Goal: Information Seeking & Learning: Learn about a topic

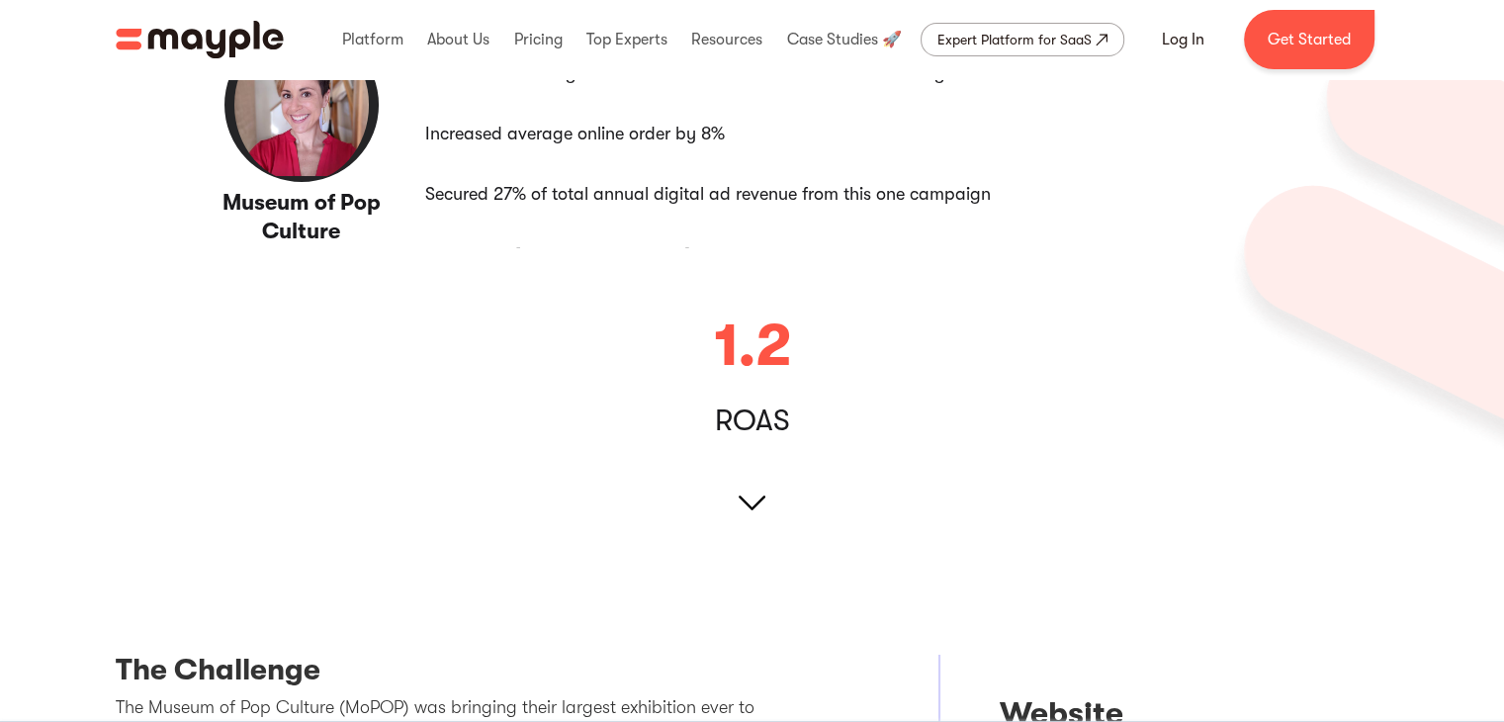
scroll to position [263, 0]
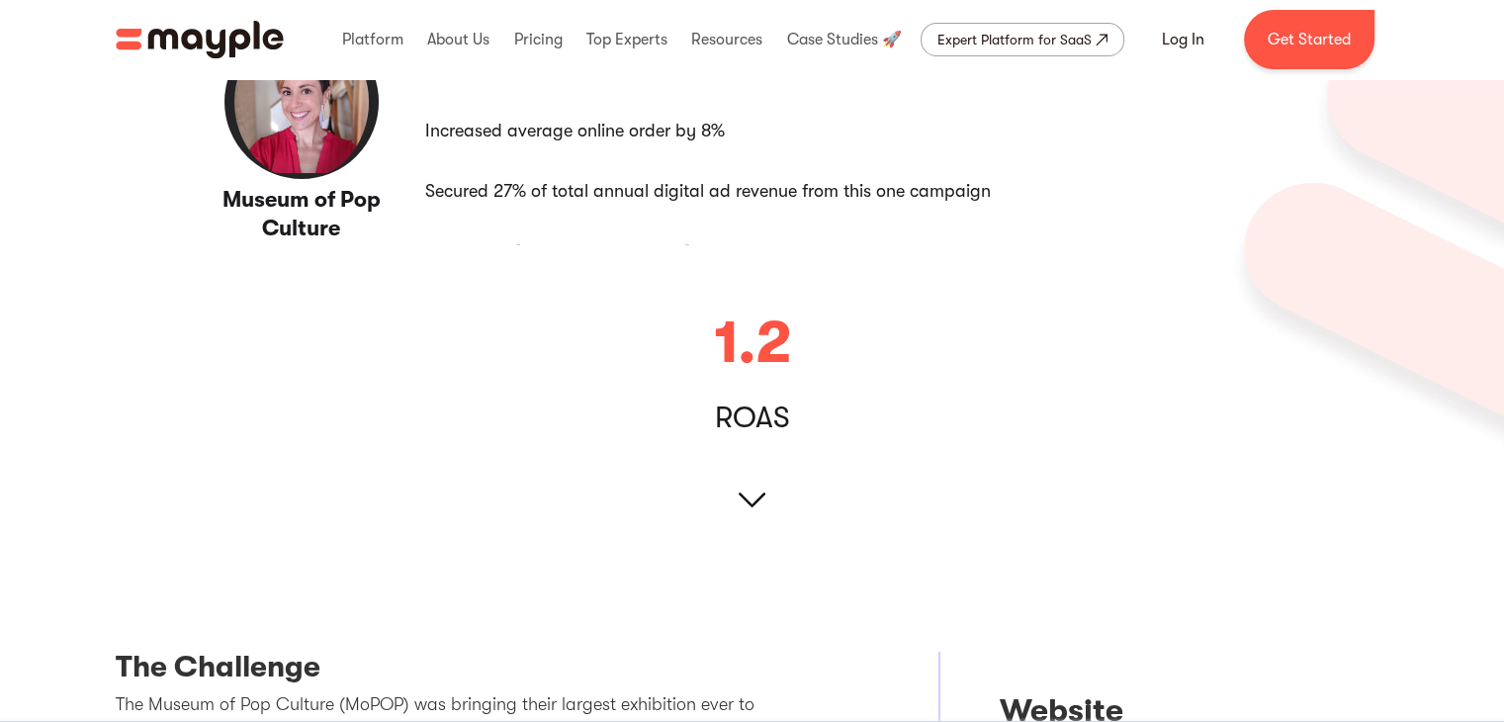
click at [760, 495] on img at bounding box center [752, 500] width 27 height 27
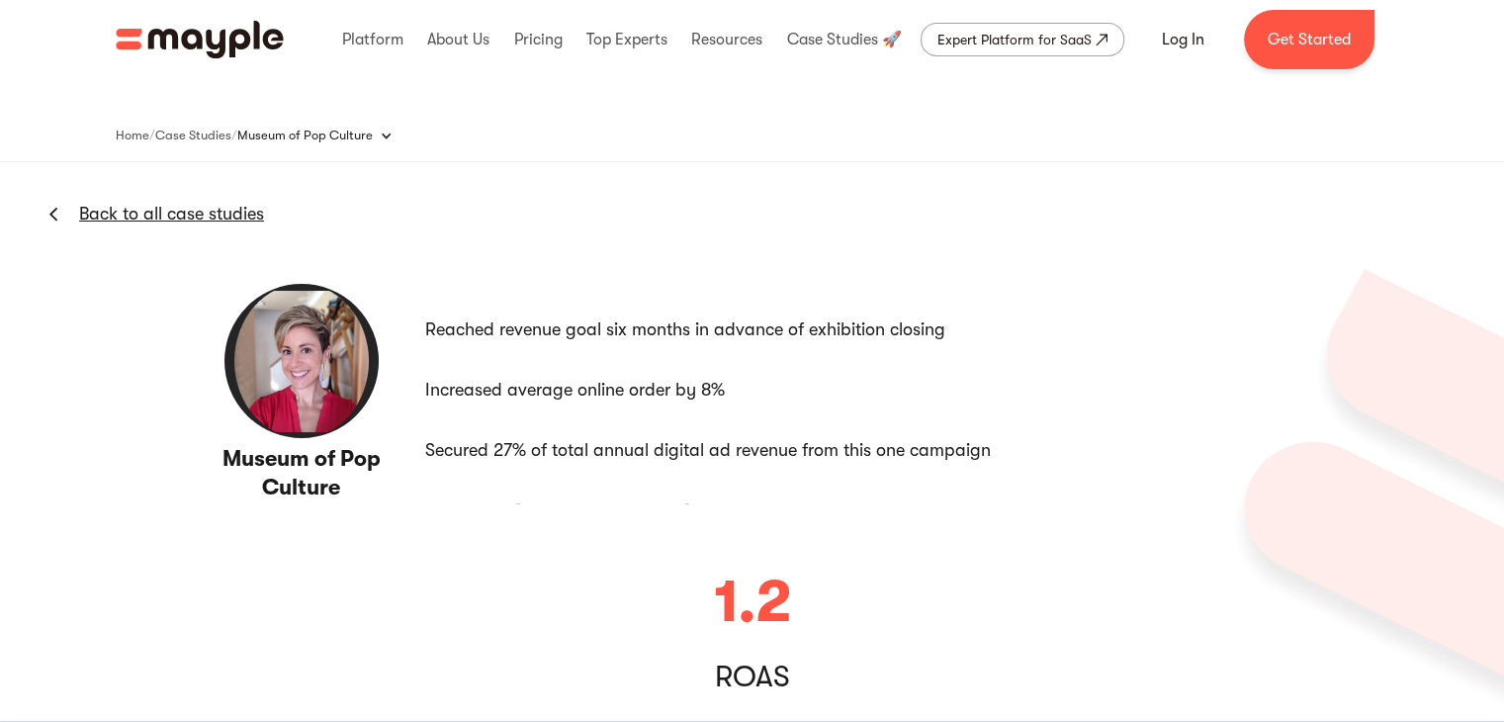
scroll to position [0, 0]
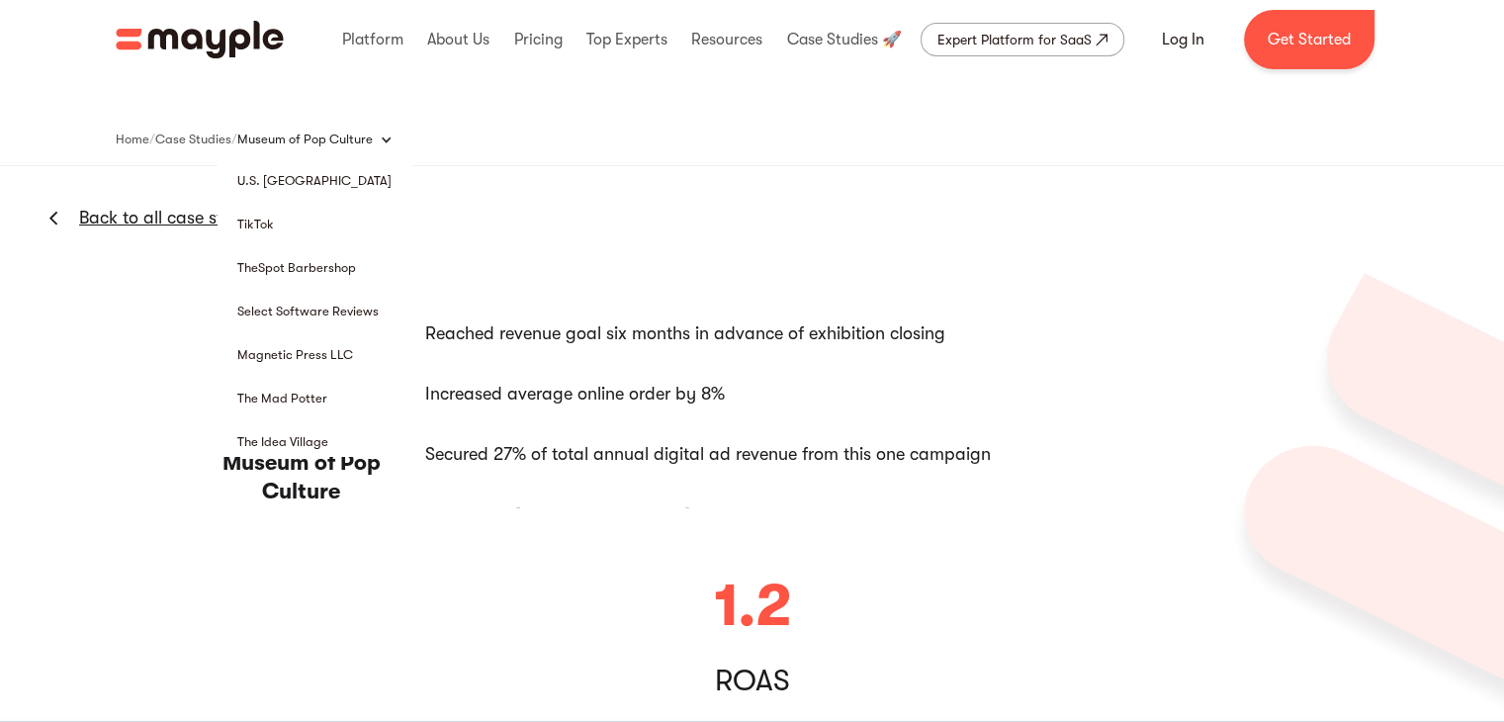
click at [357, 121] on div "Museum of Pop Culture" at bounding box center [324, 140] width 175 height 40
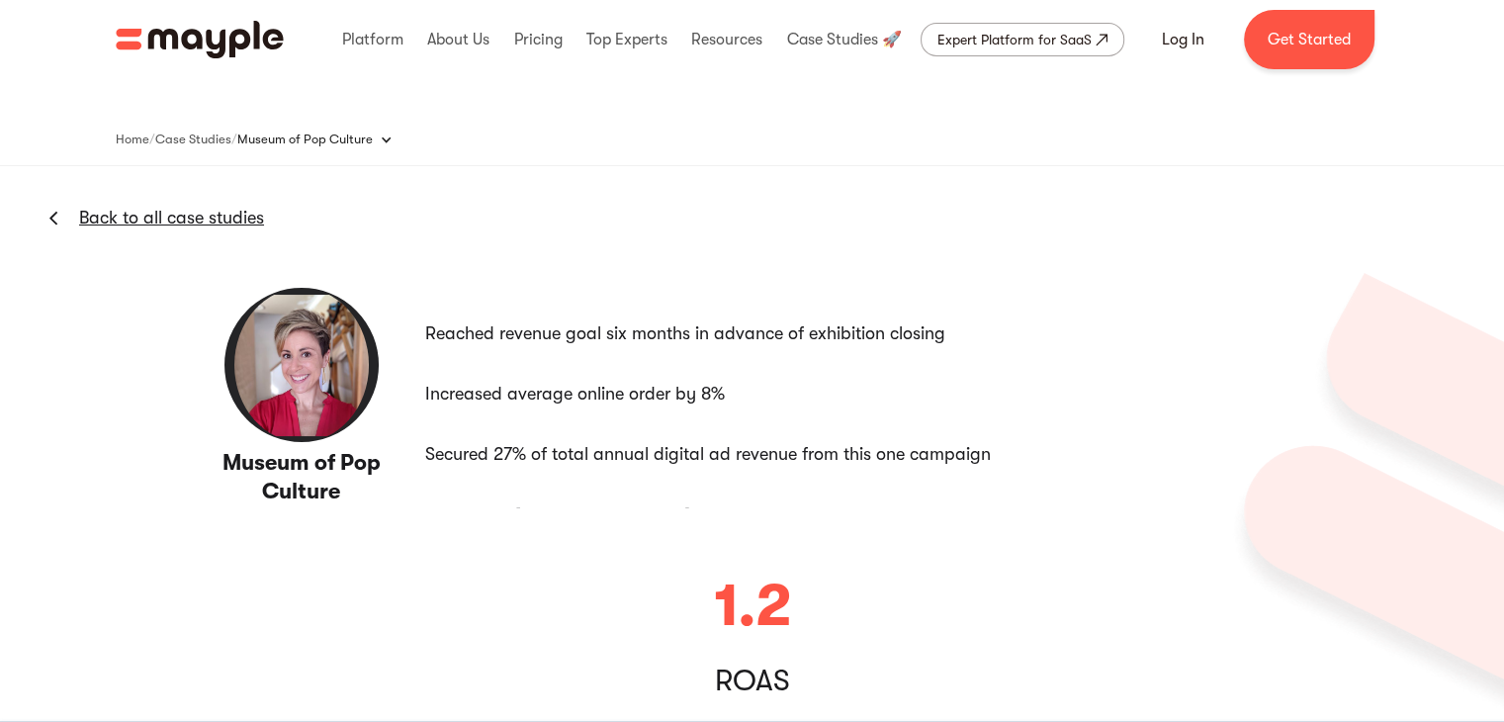
click at [356, 139] on div "Museum of Pop Culture" at bounding box center [304, 140] width 135 height 20
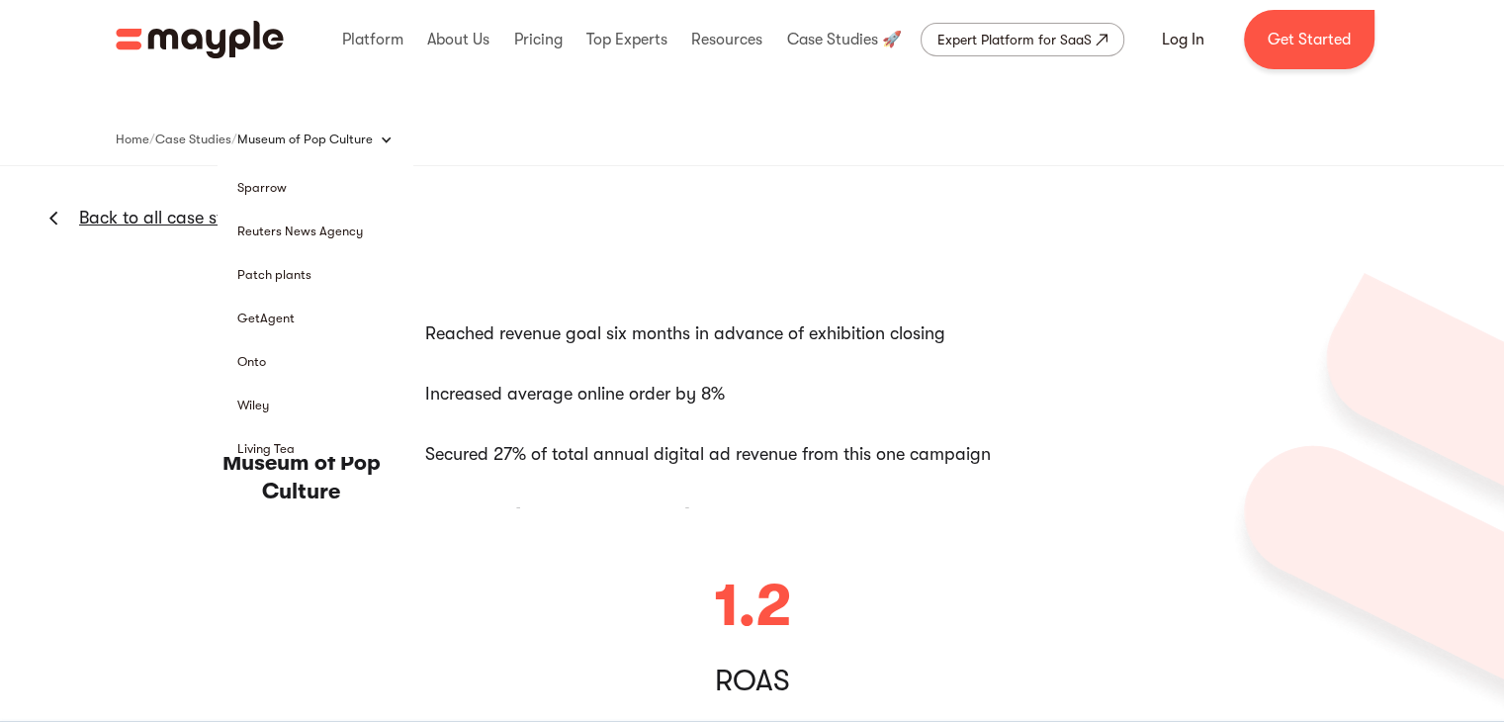
scroll to position [2505, 0]
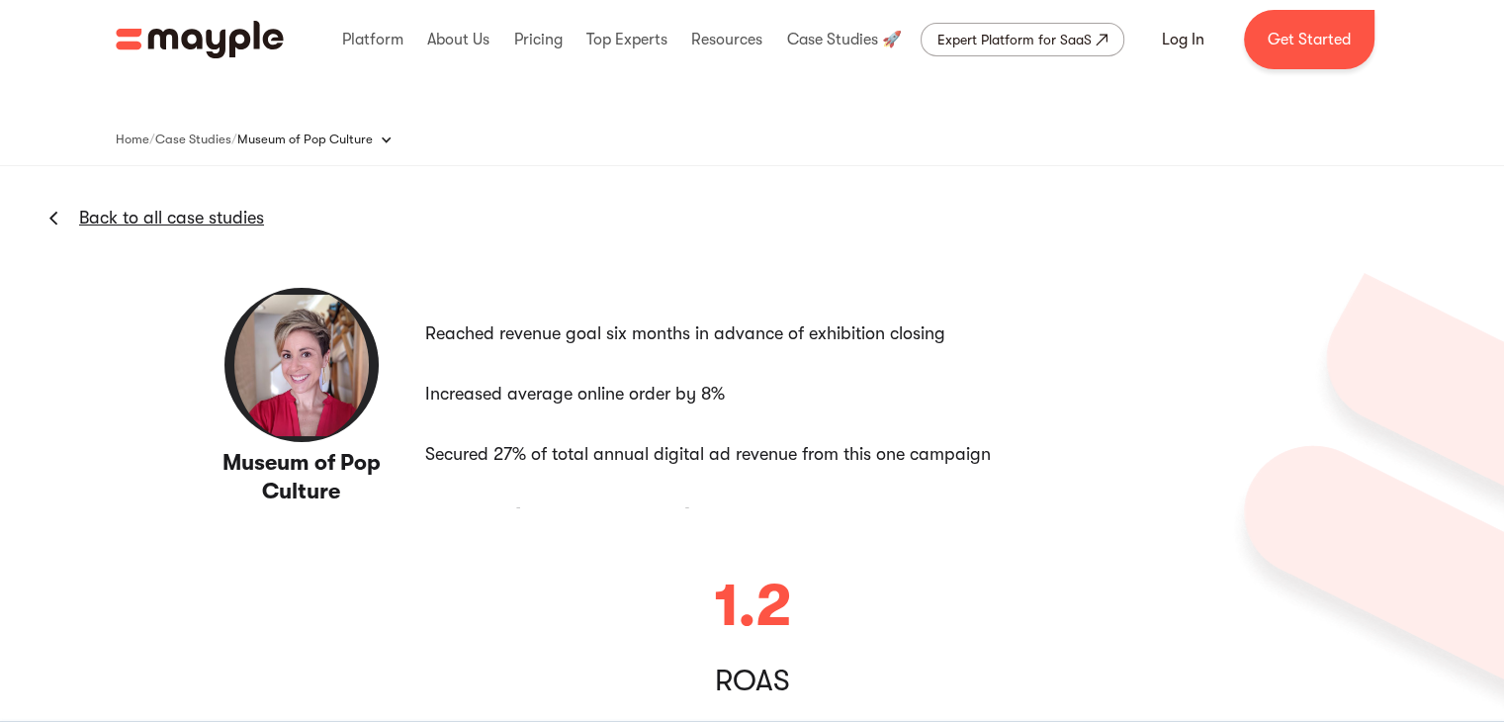
click at [625, 198] on div "Museum of Pop Culture Back to all case studies Reached revenue goal six months …" at bounding box center [752, 501] width 1504 height 670
click at [833, 48] on link at bounding box center [843, 39] width 125 height 63
